Goal: Information Seeking & Learning: Learn about a topic

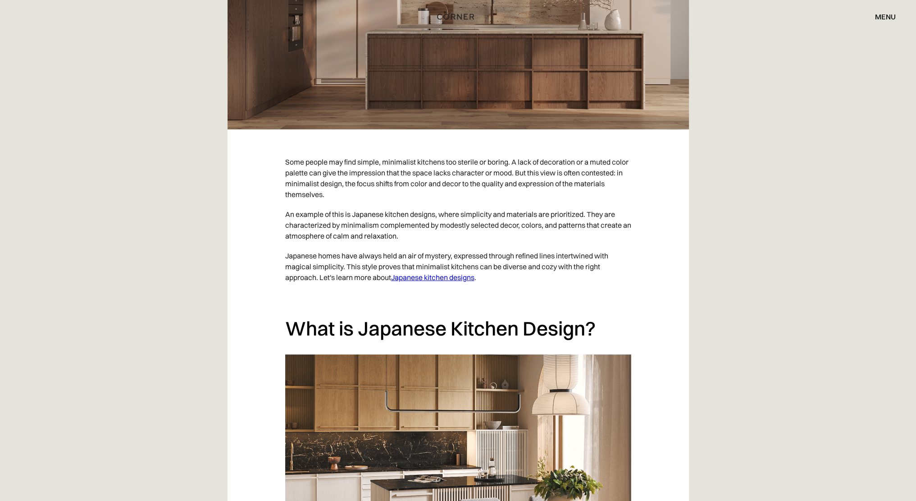
scroll to position [461, 0]
click at [512, 168] on p "Some people may find simple, minimalist kitchens too sterile or boring. A lack …" at bounding box center [458, 177] width 346 height 52
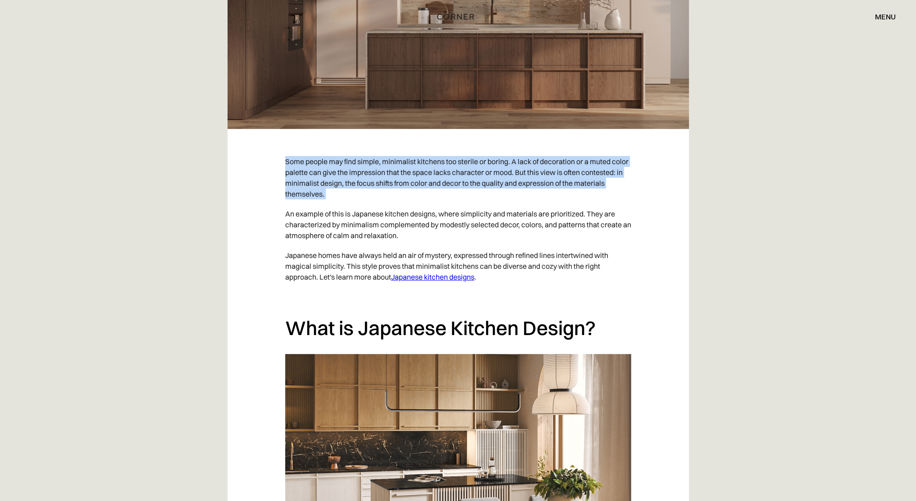
click at [512, 168] on p "Some people may find simple, minimalist kitchens too sterile or boring. A lack …" at bounding box center [458, 177] width 346 height 52
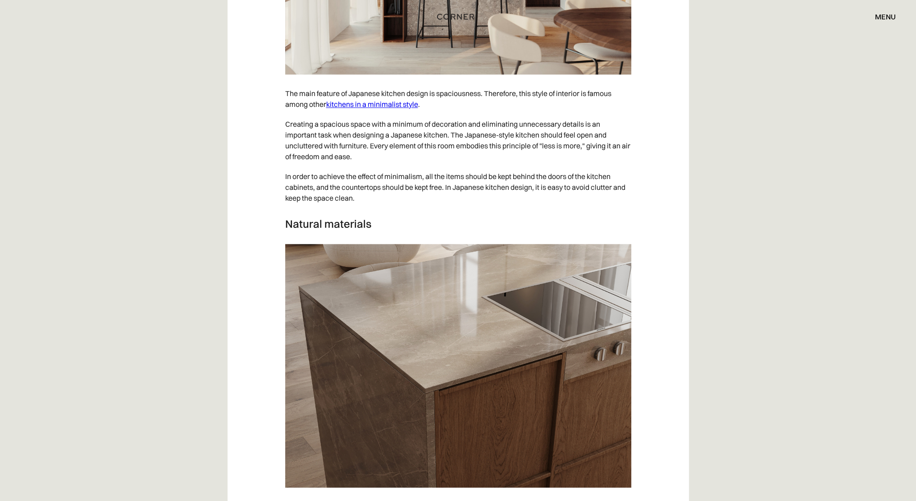
scroll to position [1528, 0]
click at [549, 190] on p "In order to achieve the effect of minimalism, all the items should be kept behi…" at bounding box center [458, 186] width 346 height 41
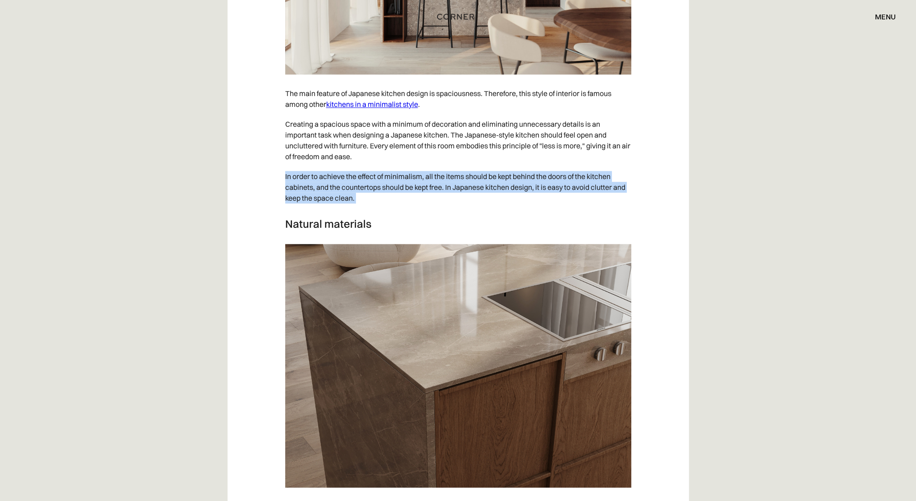
click at [549, 190] on p "In order to achieve the effect of minimalism, all the items should be kept behi…" at bounding box center [458, 186] width 346 height 41
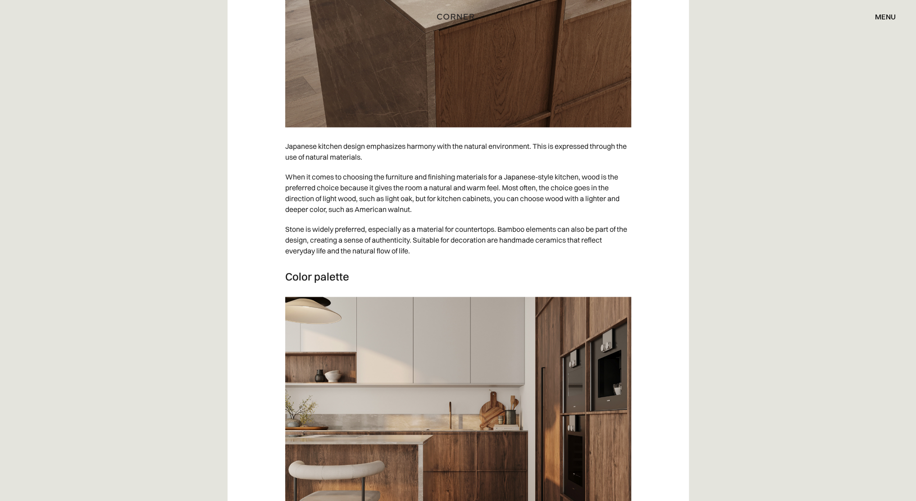
scroll to position [1889, 0]
click at [526, 187] on p "When it comes to choosing the furniture and finishing materials for a Japanese-…" at bounding box center [458, 192] width 346 height 52
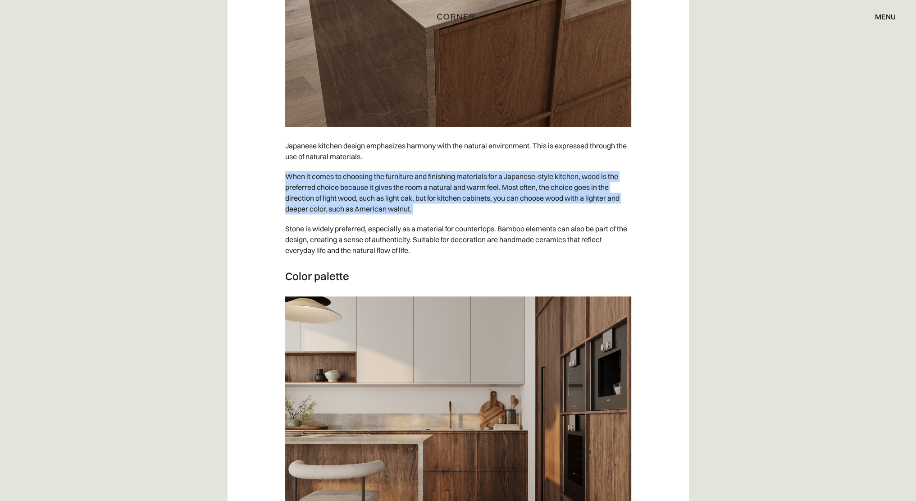
click at [526, 187] on p "When it comes to choosing the furniture and finishing materials for a Japanese-…" at bounding box center [458, 192] width 346 height 52
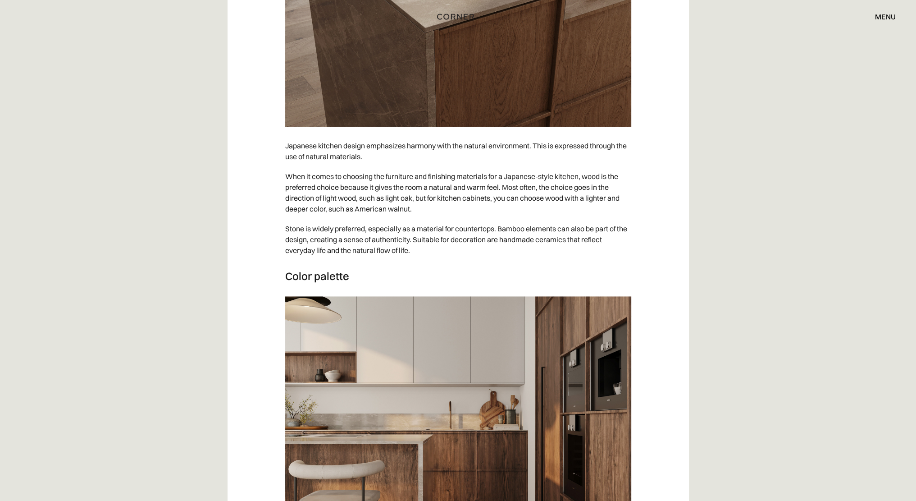
click at [582, 229] on p "Stone is widely preferred, especially as a material for countertops. Bamboo ele…" at bounding box center [458, 239] width 346 height 41
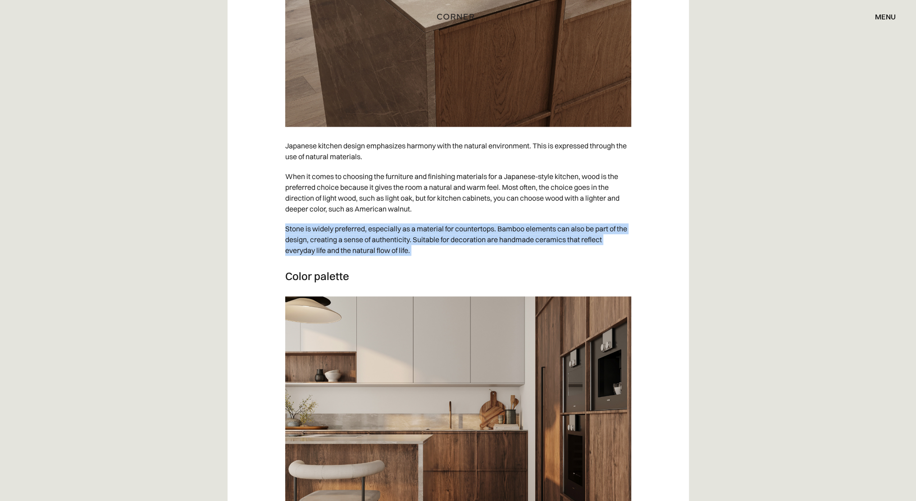
click at [582, 229] on p "Stone is widely preferred, especially as a material for countertops. Bamboo ele…" at bounding box center [458, 239] width 346 height 41
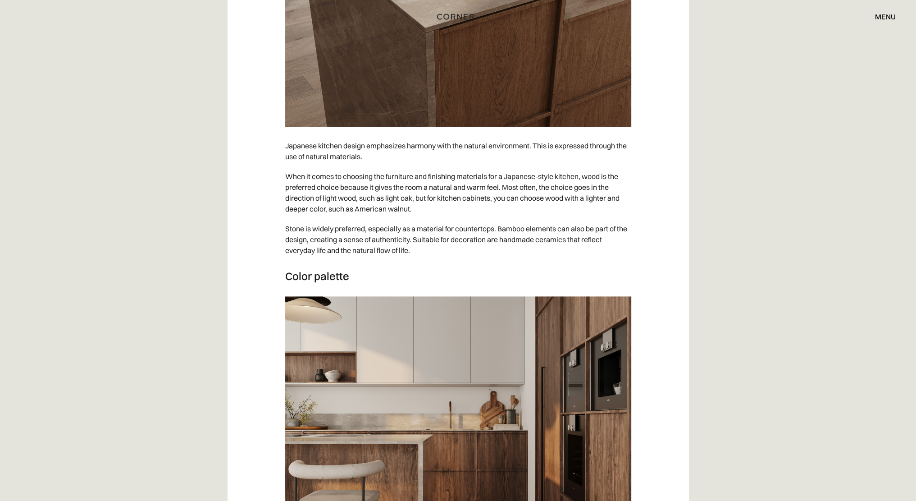
click at [551, 197] on p "When it comes to choosing the furniture and finishing materials for a Japanese-…" at bounding box center [458, 192] width 346 height 52
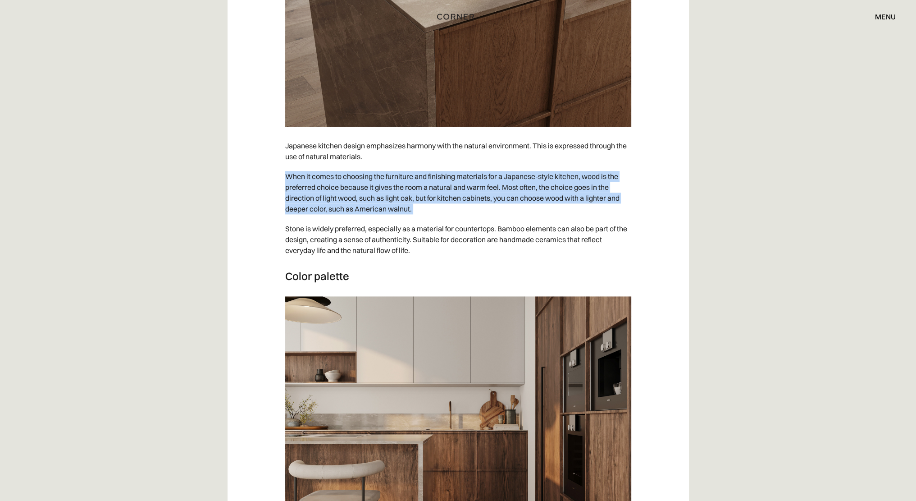
click at [551, 197] on p "When it comes to choosing the furniture and finishing materials for a Japanese-…" at bounding box center [458, 192] width 346 height 52
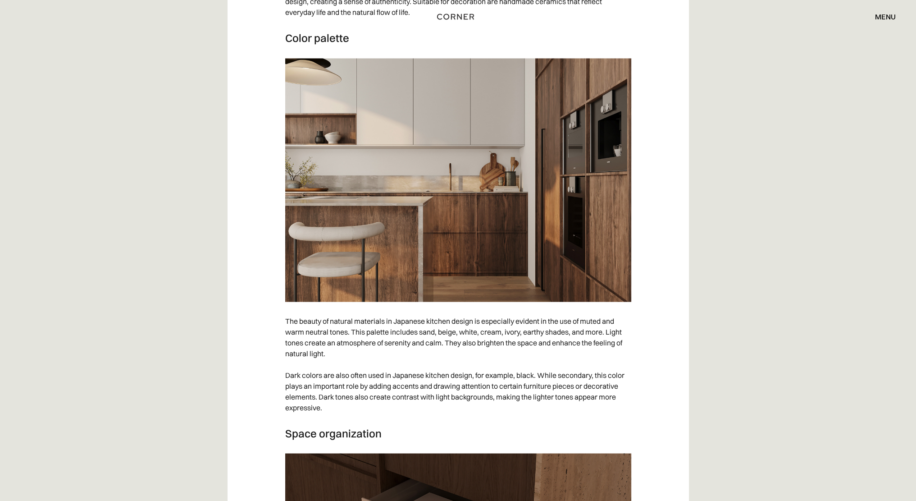
scroll to position [2128, 0]
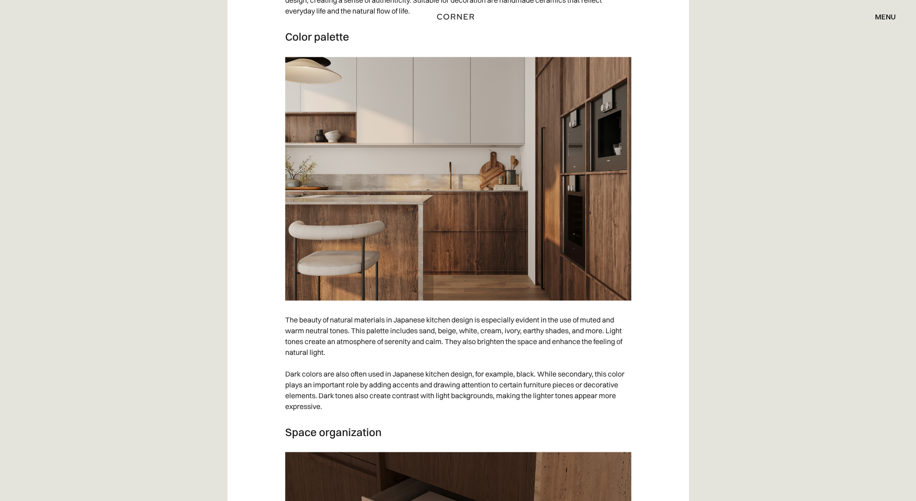
click at [575, 317] on p "The beauty of natural materials in Japanese kitchen design is especially eviden…" at bounding box center [458, 362] width 346 height 106
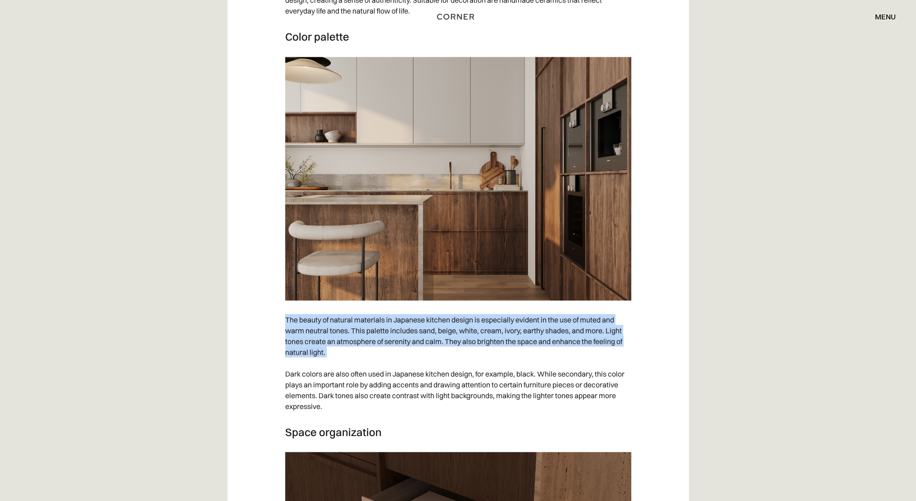
click at [575, 317] on p "The beauty of natural materials in Japanese kitchen design is especially eviden…" at bounding box center [458, 362] width 346 height 106
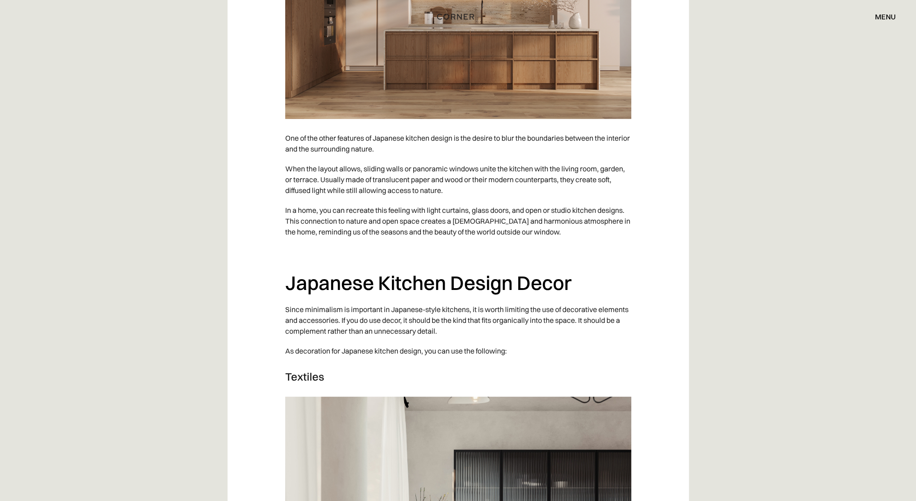
scroll to position [3087, 0]
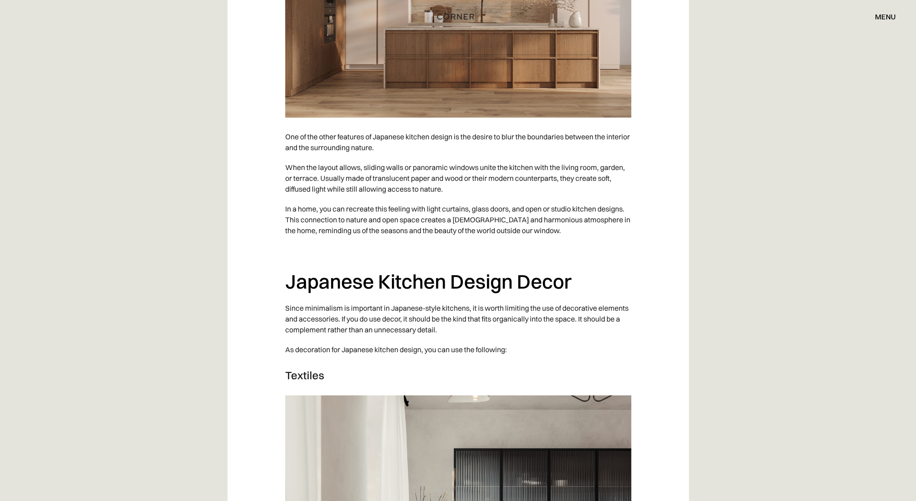
click at [567, 181] on p "When the layout allows, sliding walls or panoramic windows unite the kitchen wi…" at bounding box center [458, 177] width 346 height 41
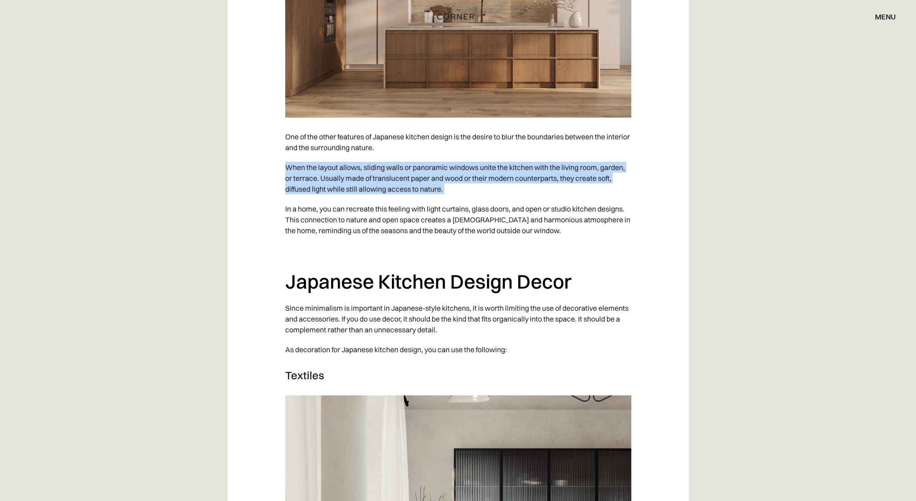
click at [567, 181] on p "When the layout allows, sliding walls or panoramic windows unite the kitchen wi…" at bounding box center [458, 177] width 346 height 41
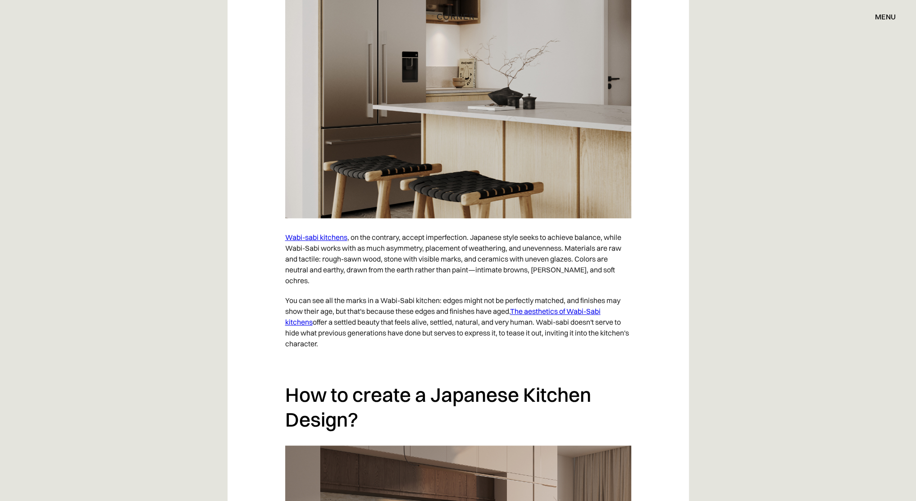
scroll to position [5286, 0]
click at [484, 256] on p "Wabi-sabi kitchens , on the contrary, accept imperfection. Japanese style seeks…" at bounding box center [458, 258] width 346 height 63
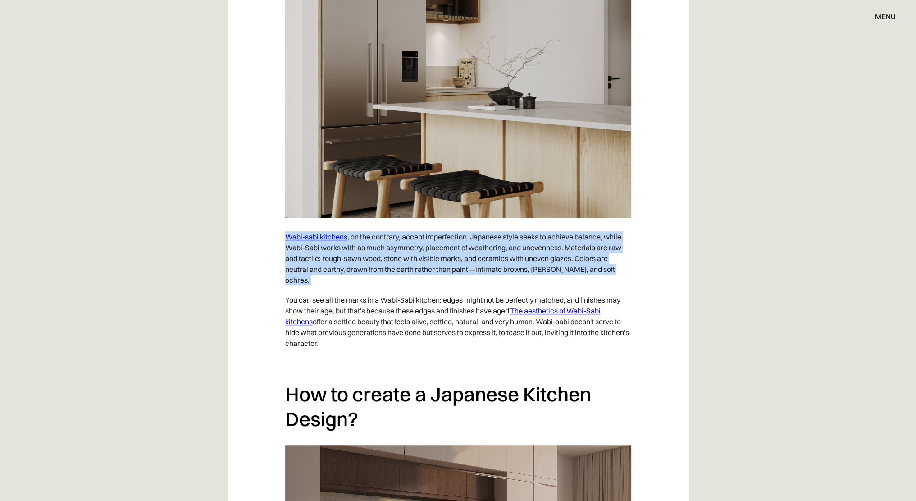
click at [484, 256] on p "Wabi-sabi kitchens , on the contrary, accept imperfection. Japanese style seeks…" at bounding box center [458, 258] width 346 height 63
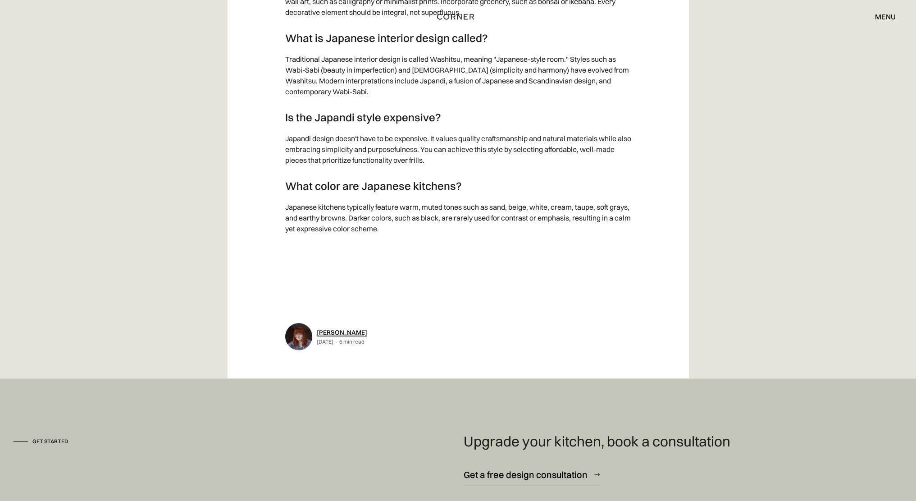
scroll to position [6624, 0]
